Goal: Information Seeking & Learning: Learn about a topic

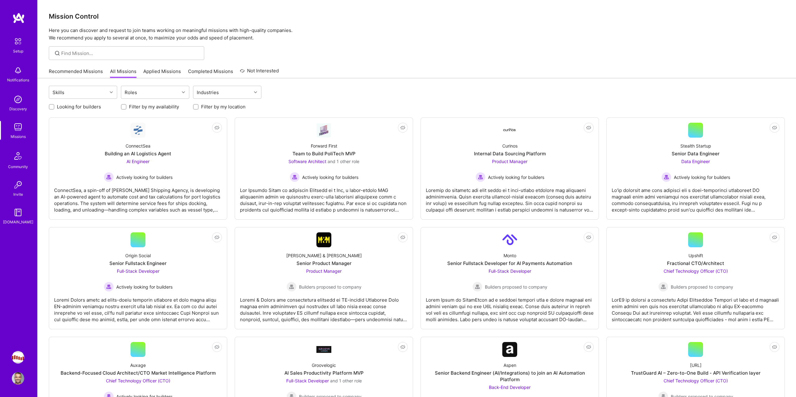
click at [89, 75] on link "Recommended Missions" at bounding box center [76, 73] width 54 height 10
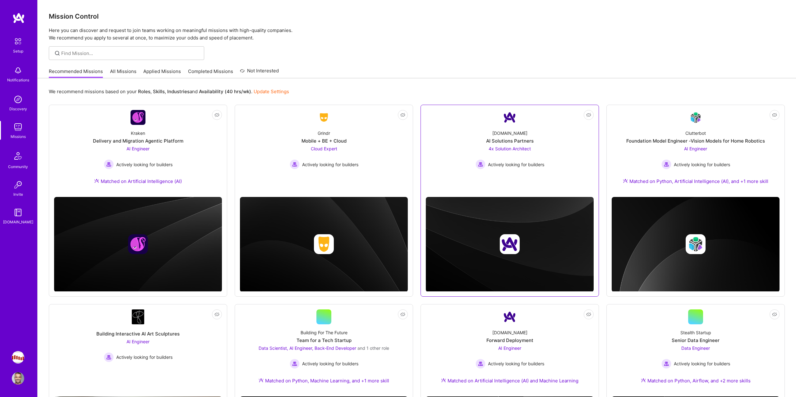
click at [518, 180] on link "Not Interested [DOMAIN_NAME] AI Solutions Partners 4x Solution Architect Active…" at bounding box center [510, 151] width 168 height 82
click at [655, 122] on link "Not Interested Clutterbot Foundation Model Engineer -Vision Models for Home Rob…" at bounding box center [695, 151] width 168 height 82
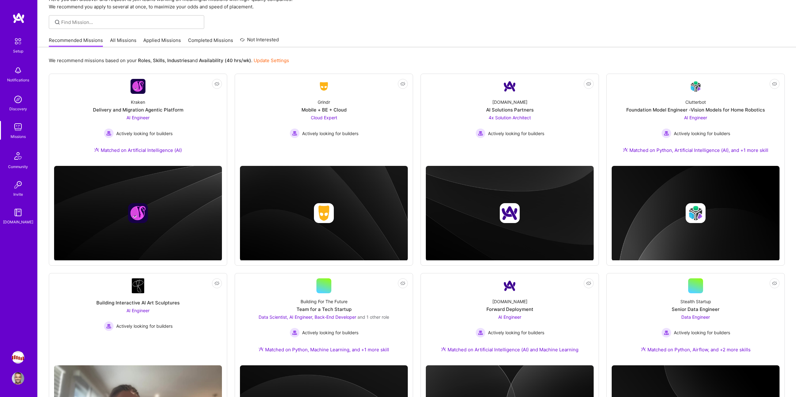
scroll to position [30, 0]
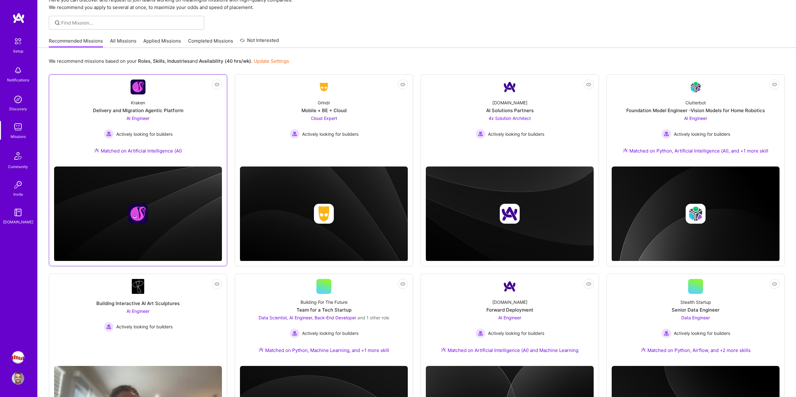
click at [198, 150] on div "Kraken Delivery and Migration Agentic Platform AI Engineer Actively looking for…" at bounding box center [138, 127] width 168 height 67
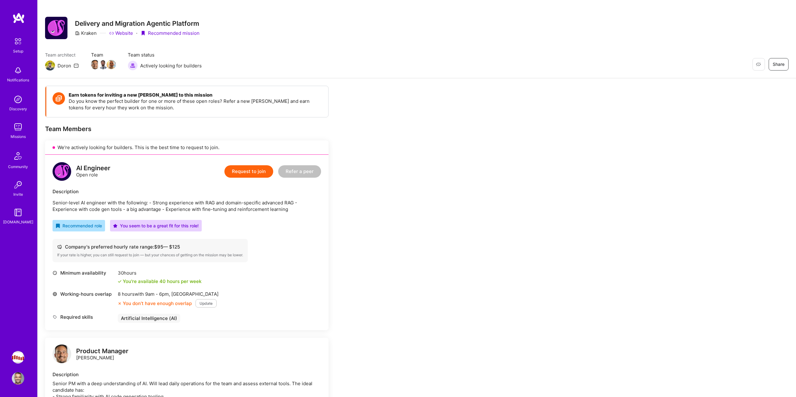
scroll to position [7, 0]
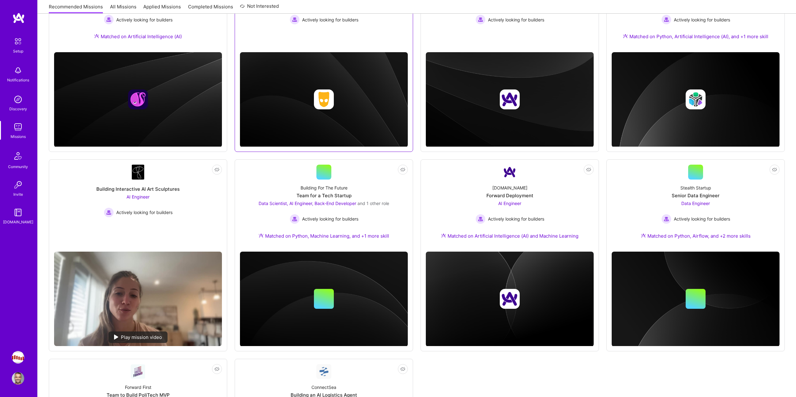
scroll to position [217, 0]
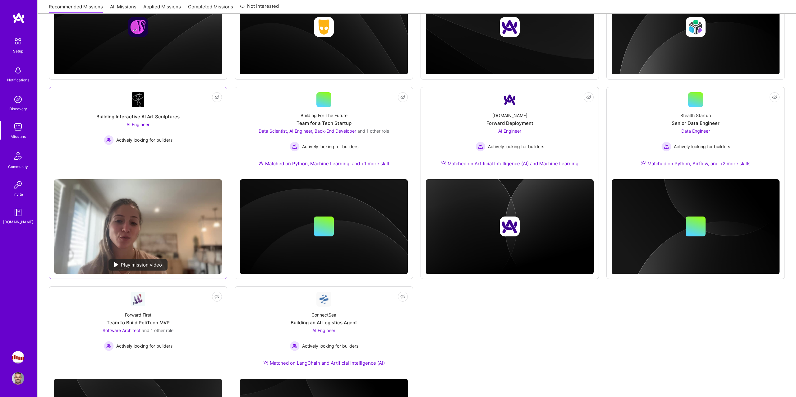
click at [187, 154] on link "Not Interested Building Interactive AI Art Sculptures AI Engineer Actively look…" at bounding box center [138, 133] width 168 height 82
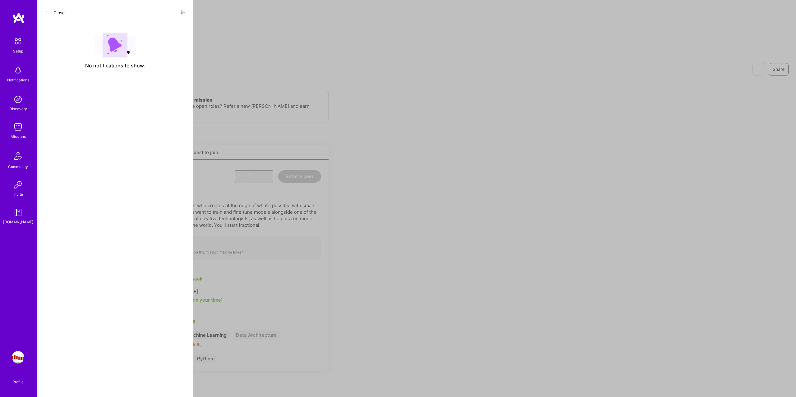
scroll to position [217, 0]
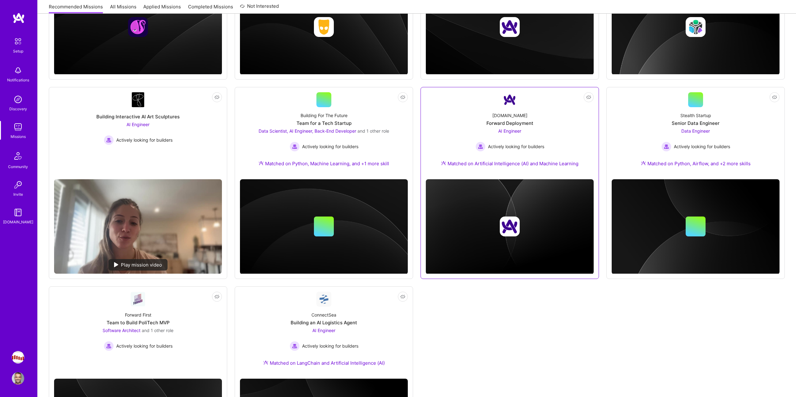
click at [478, 104] on link "Not Interested [DOMAIN_NAME] Forward Deployment AI Engineer Actively looking fo…" at bounding box center [510, 133] width 168 height 82
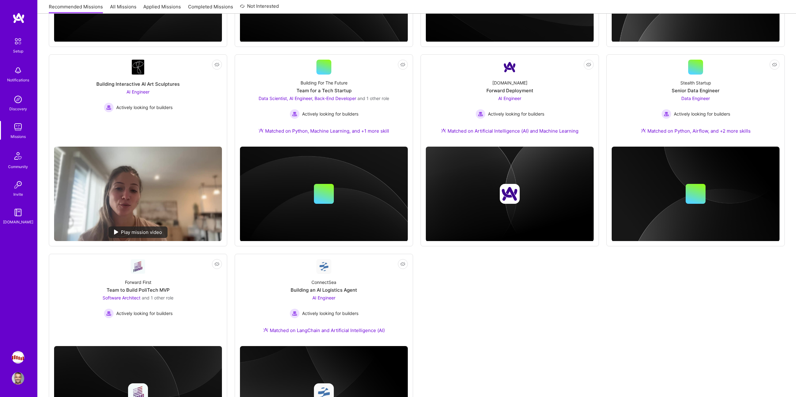
scroll to position [313, 0]
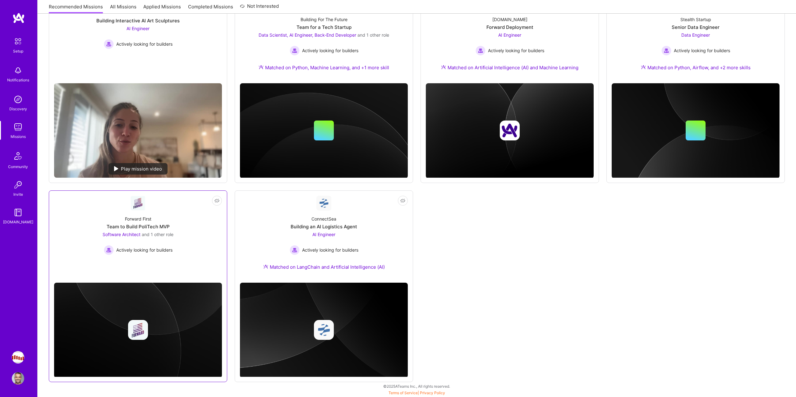
click at [187, 240] on div "Forward First Team to Build PoliTech MVP Software Architect and 1 other role Ac…" at bounding box center [138, 233] width 168 height 44
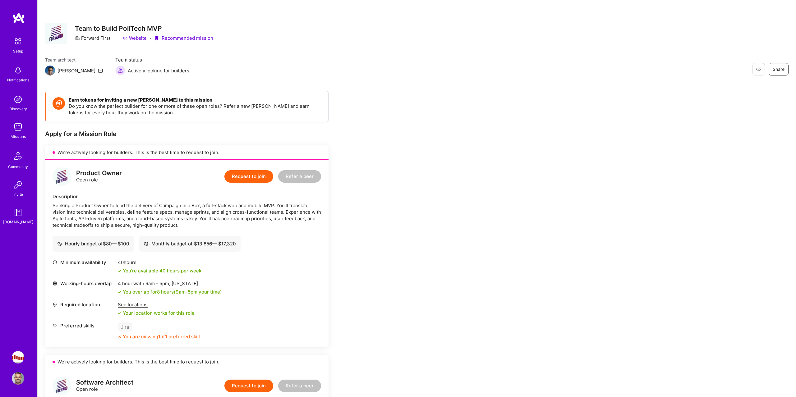
scroll to position [30, 0]
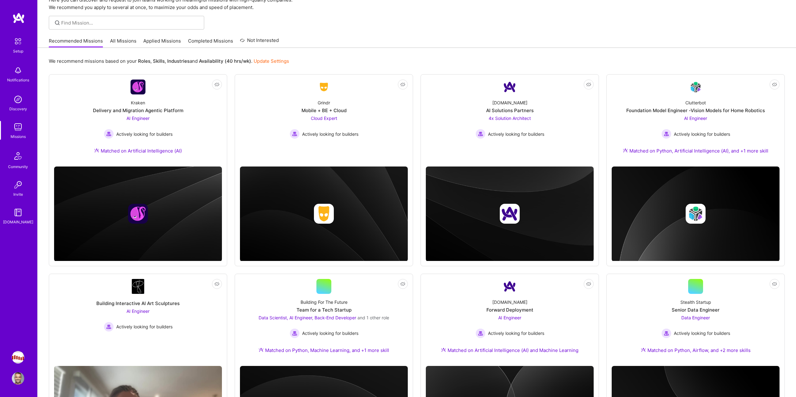
scroll to position [313, 0]
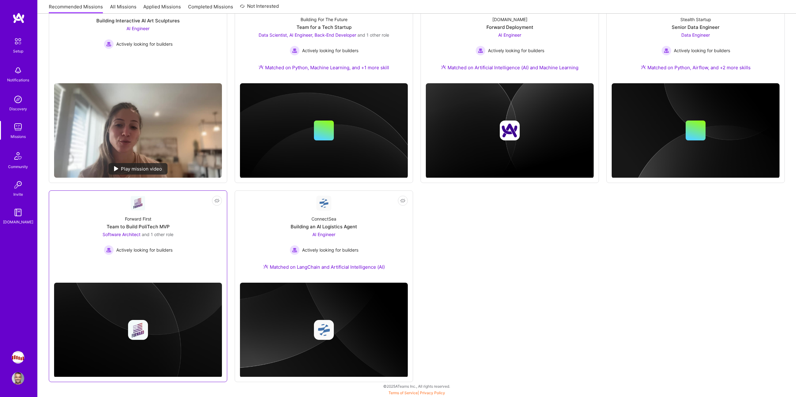
click at [205, 236] on div "Forward First Team to Build PoliTech MVP Software Architect and 1 other role Ac…" at bounding box center [138, 233] width 168 height 44
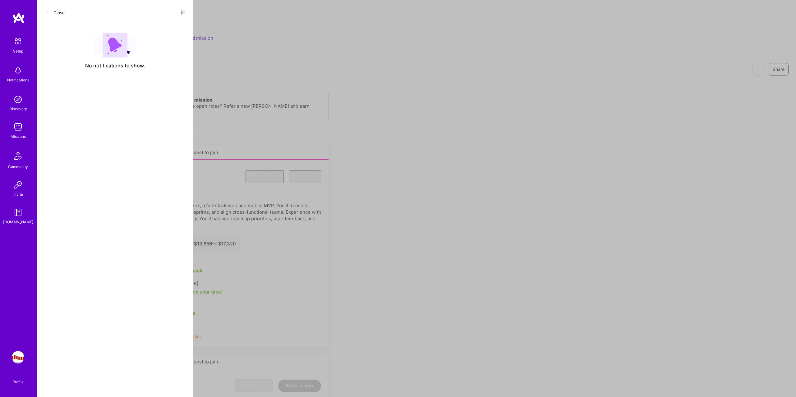
scroll to position [313, 0]
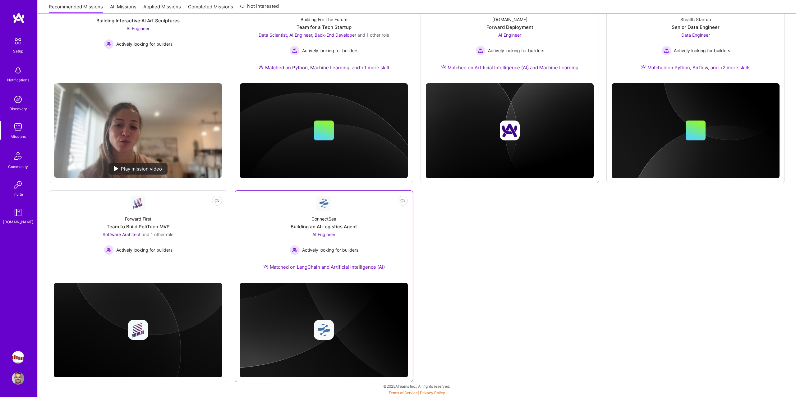
click at [278, 211] on div "ConnectSea Building an AI Logistics Agent AI Engineer Actively looking for buil…" at bounding box center [324, 244] width 168 height 67
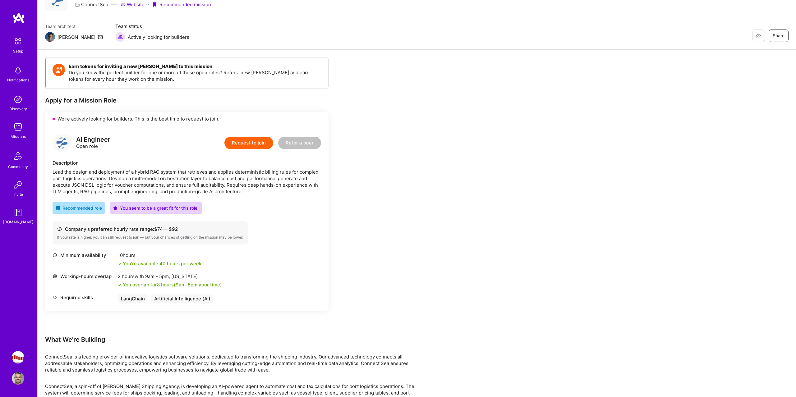
scroll to position [34, 0]
